Goal: Communication & Community: Answer question/provide support

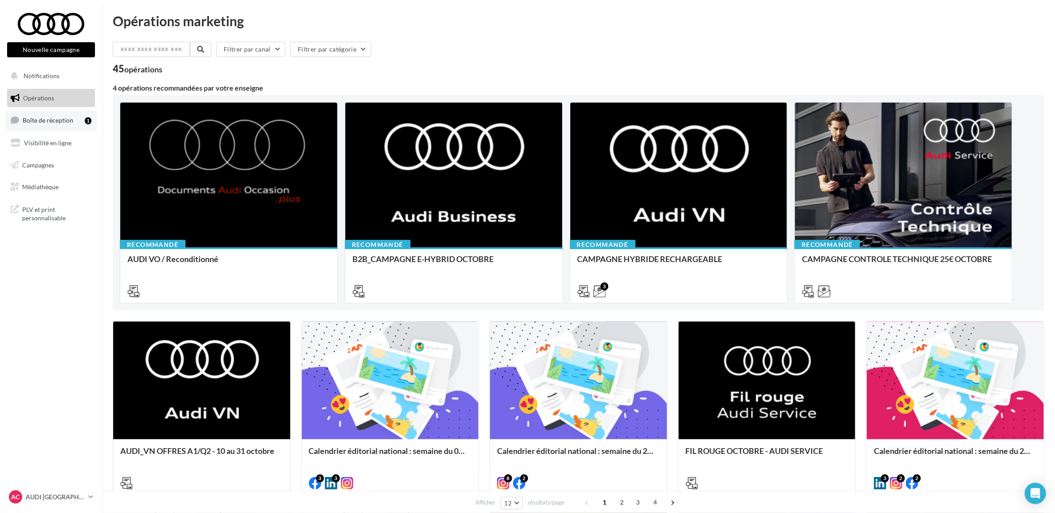
click at [58, 120] on span "Boîte de réception" at bounding box center [48, 120] width 51 height 8
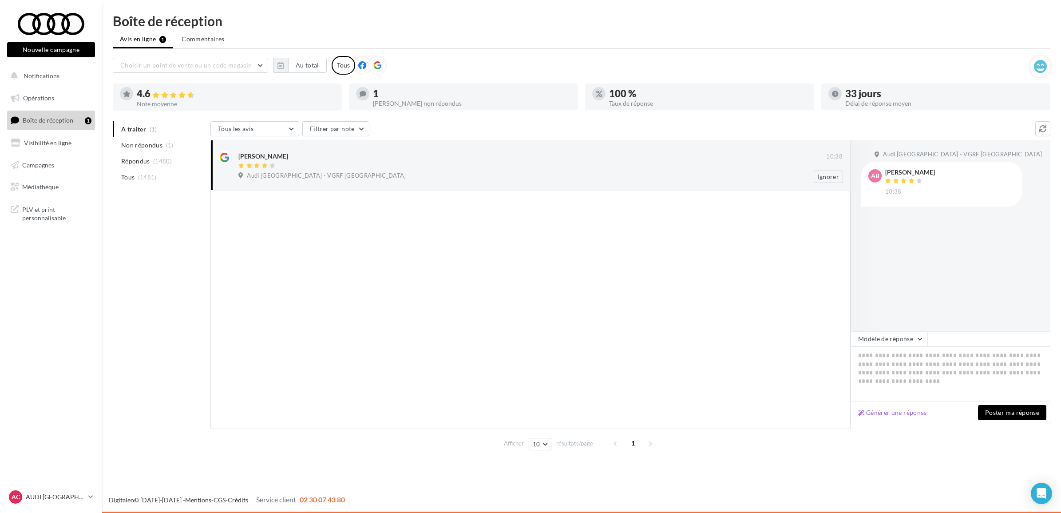
click at [454, 168] on div at bounding box center [532, 166] width 588 height 8
click at [897, 362] on textarea at bounding box center [951, 373] width 200 height 55
paste textarea "**********"
type textarea "**********"
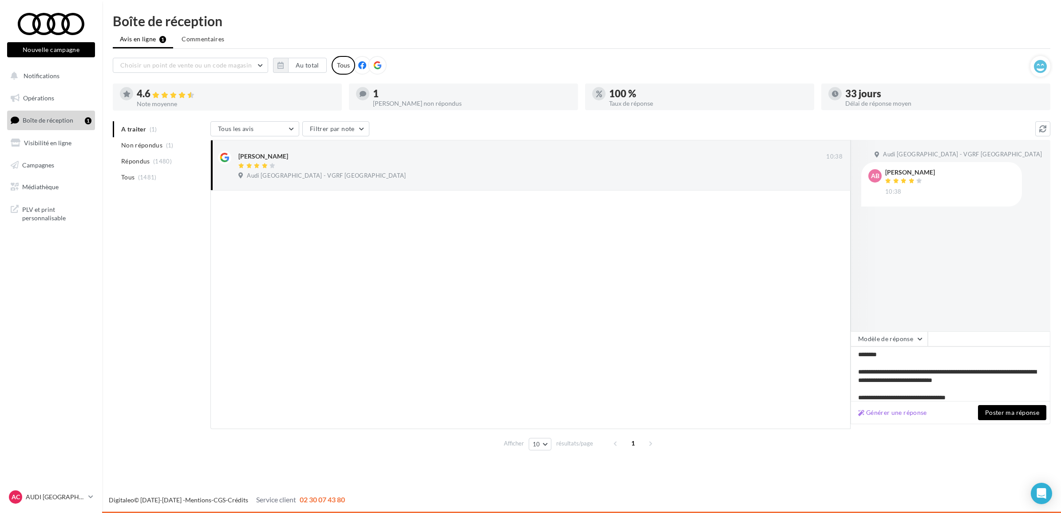
click at [1008, 408] on button "Poster ma réponse" at bounding box center [1012, 412] width 68 height 15
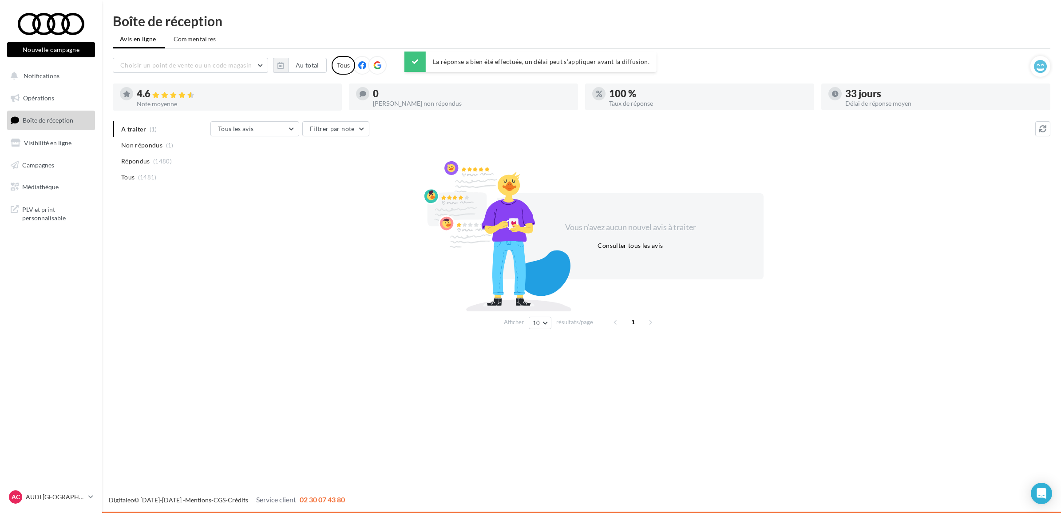
click at [245, 303] on div "Vous n'avez aucun nouvel avis à traiter Consulter tous les avis" at bounding box center [630, 236] width 840 height 143
click at [105, 234] on div "Boîte de réception Avis en ligne Commentaires Choisir un point de vente ou un c…" at bounding box center [581, 173] width 959 height 318
click at [54, 293] on nav "Nouvelle campagne Nouvelle campagne Notifications Opérations Boîte de réception…" at bounding box center [51, 256] width 102 height 513
click at [79, 495] on p "AUDI [GEOGRAPHIC_DATA]" at bounding box center [55, 496] width 59 height 9
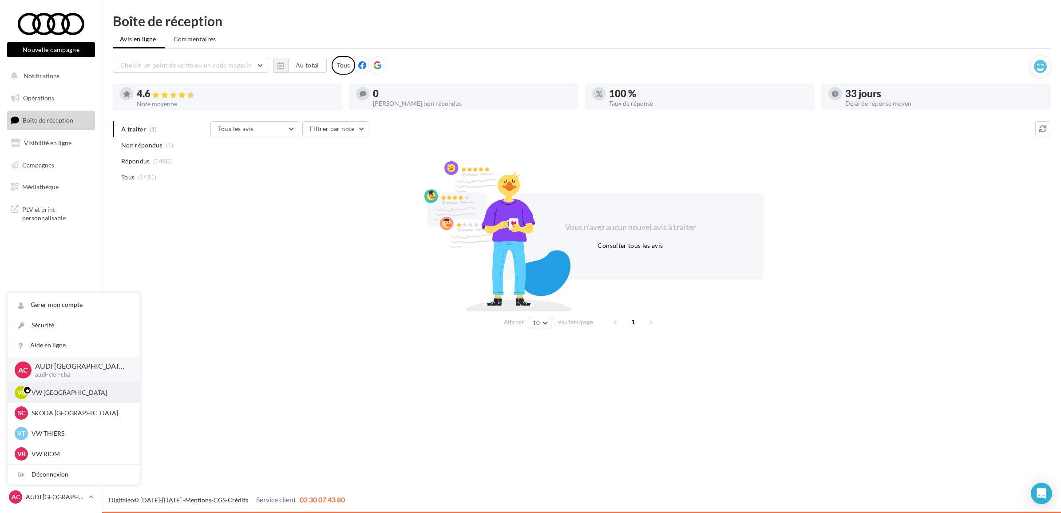
click at [89, 396] on p "VW CLERMONT-FERRAND" at bounding box center [81, 392] width 98 height 9
